Goal: Entertainment & Leisure: Consume media (video, audio)

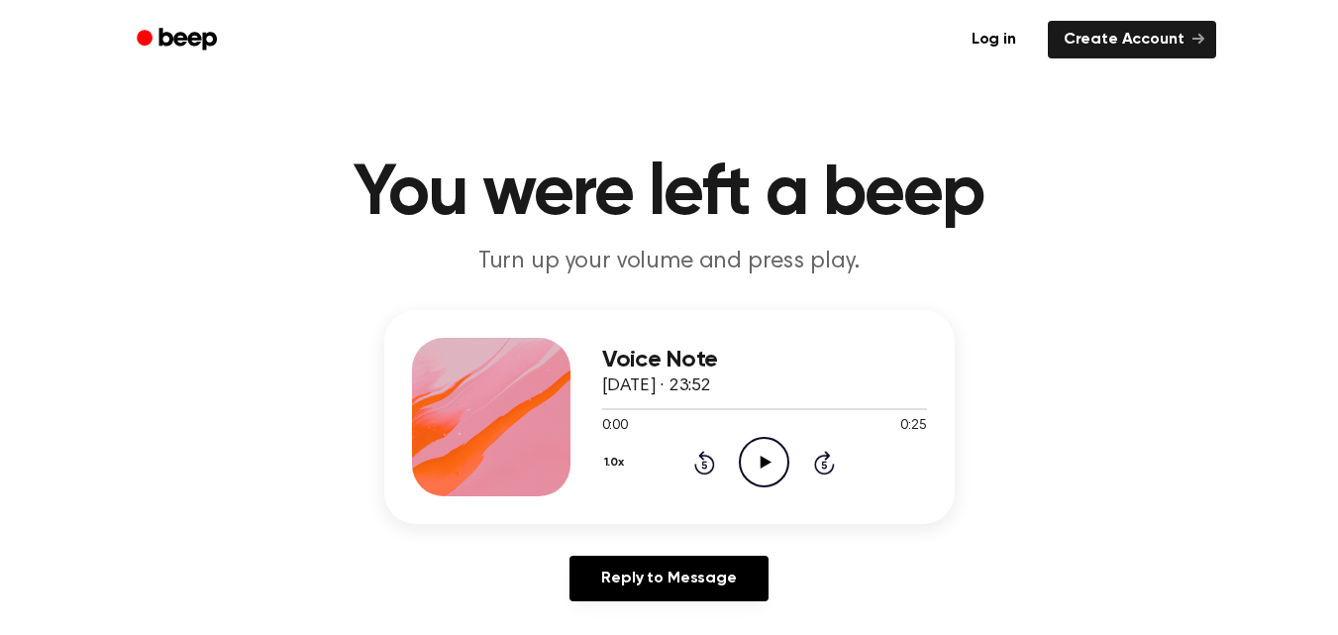
click at [765, 455] on icon "Play Audio" at bounding box center [764, 462] width 51 height 51
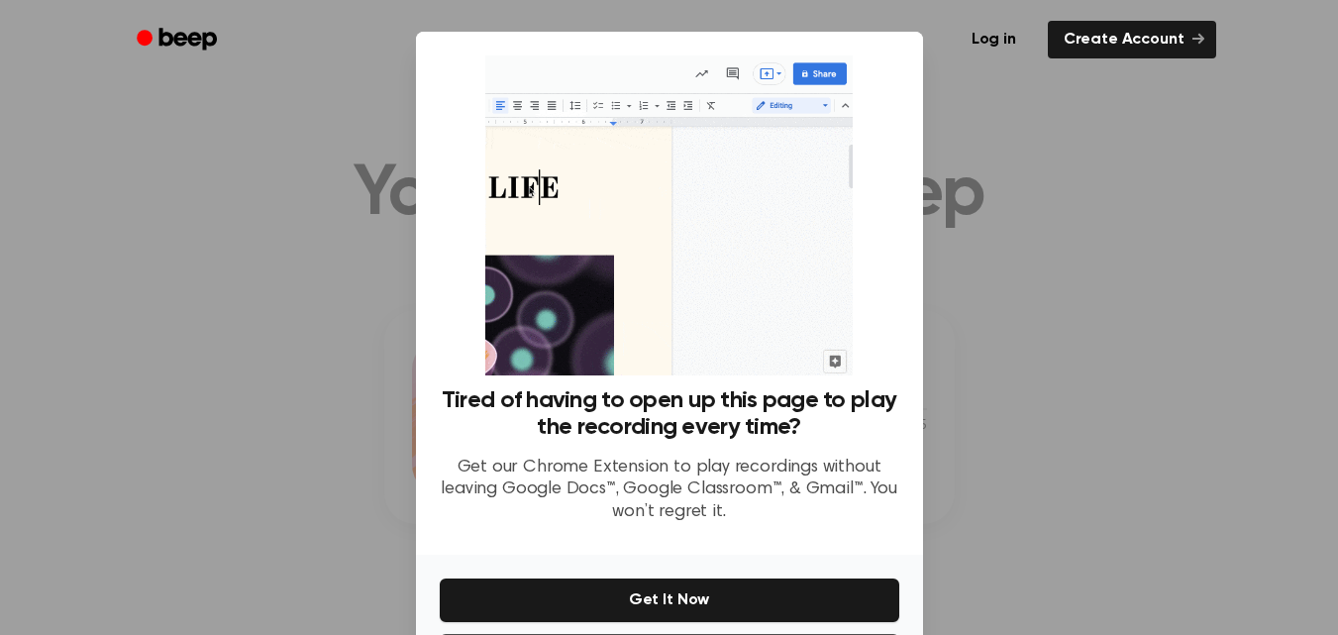
scroll to position [86, 0]
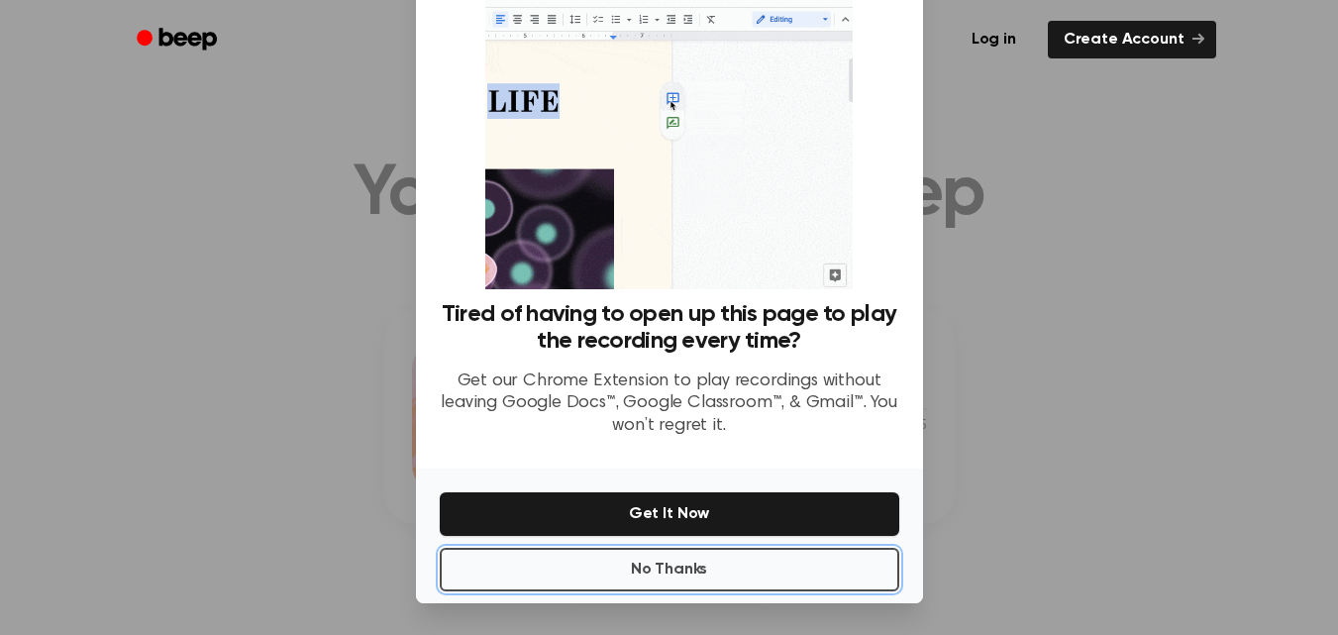
click at [731, 577] on button "No Thanks" at bounding box center [670, 570] width 460 height 44
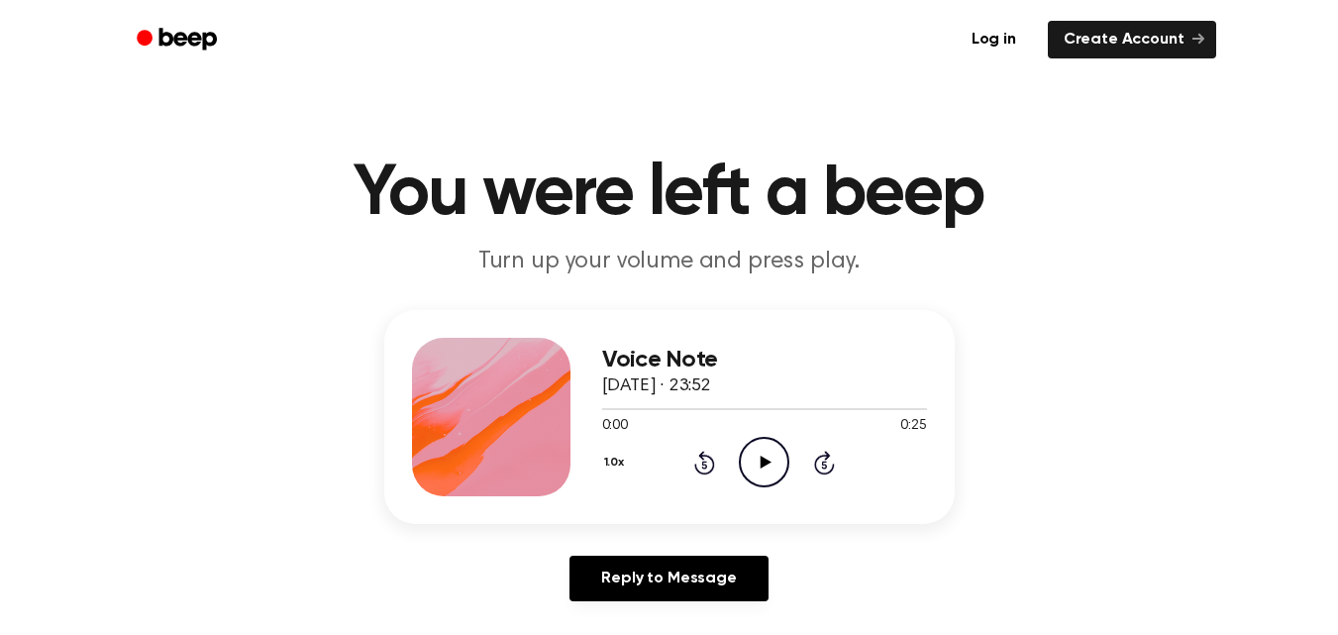
click at [774, 445] on icon "Play Audio" at bounding box center [764, 462] width 51 height 51
click at [752, 449] on icon "Play Audio" at bounding box center [764, 462] width 51 height 51
